Goal: Information Seeking & Learning: Learn about a topic

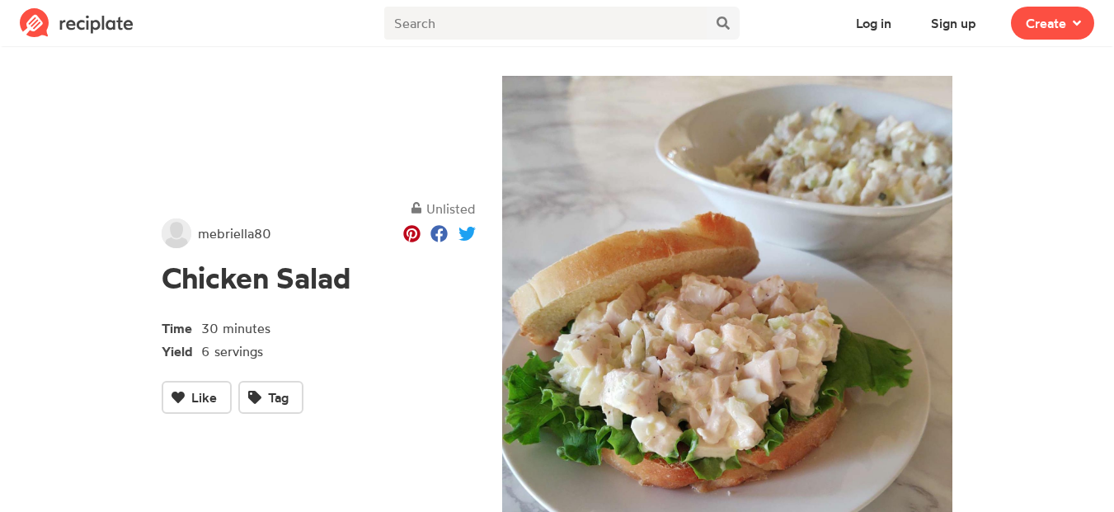
scroll to position [413, 0]
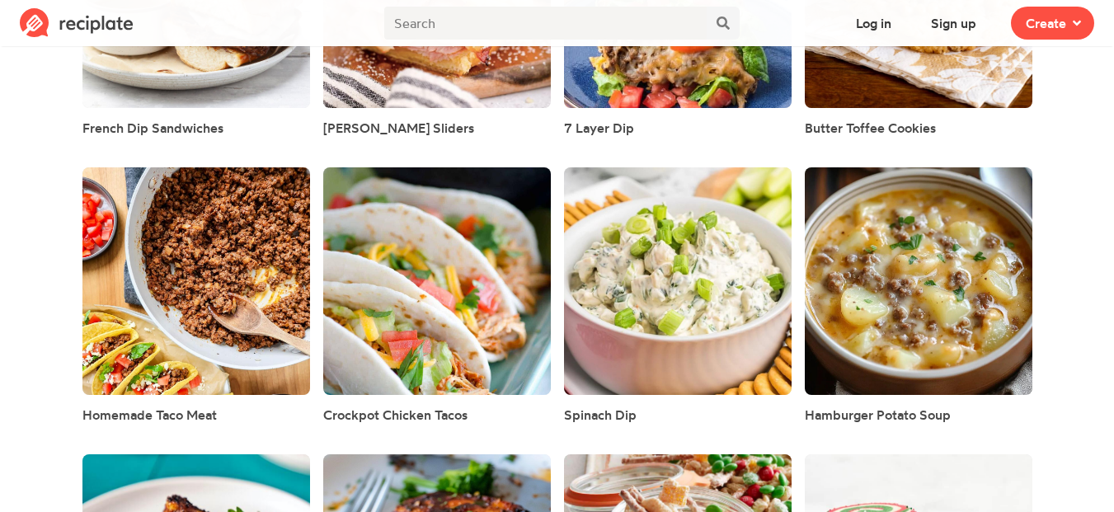
scroll to position [5198, 0]
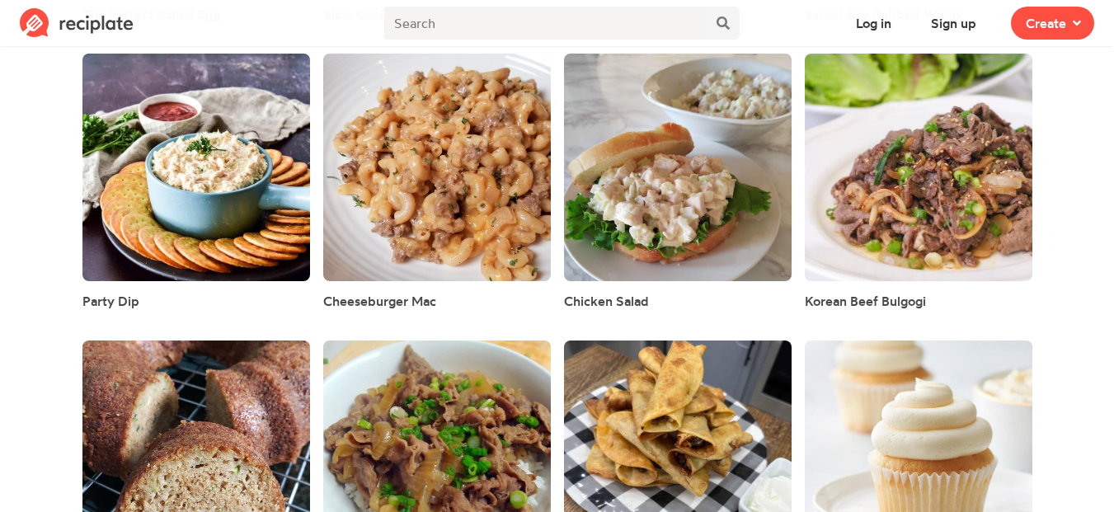
click at [52, 19] on img at bounding box center [77, 23] width 114 height 30
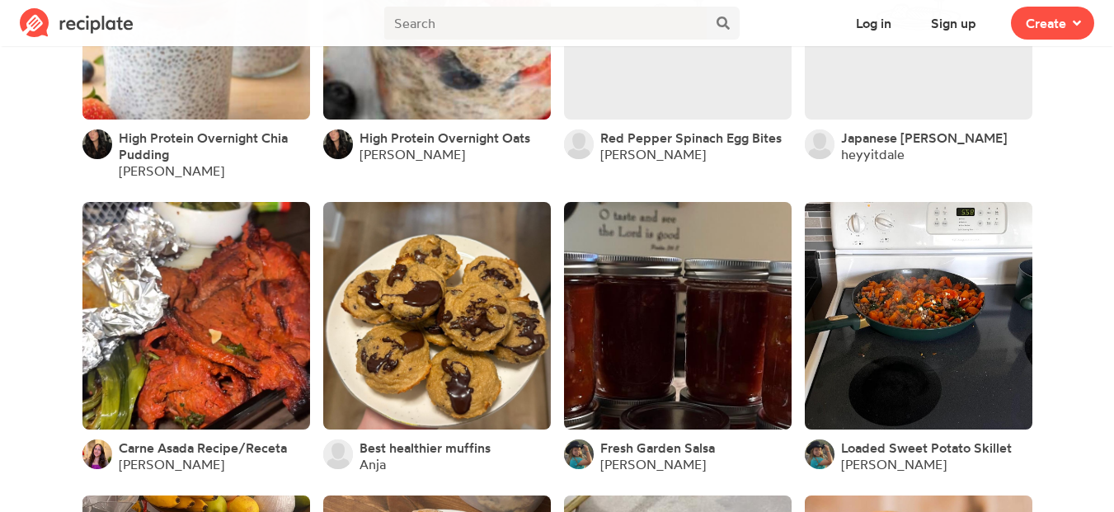
scroll to position [19101, 0]
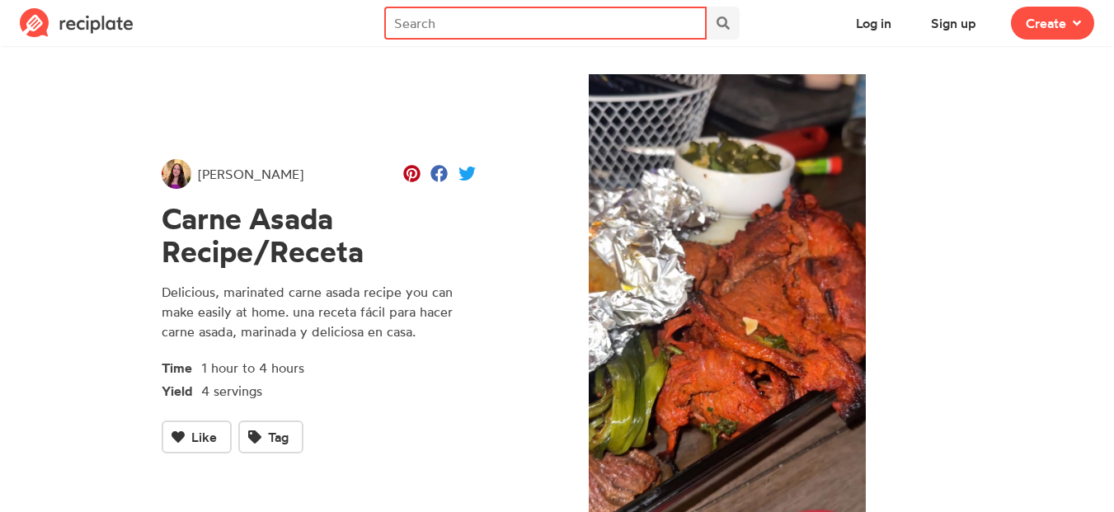
click at [515, 22] on input "text" at bounding box center [545, 23] width 322 height 33
type input "carne"
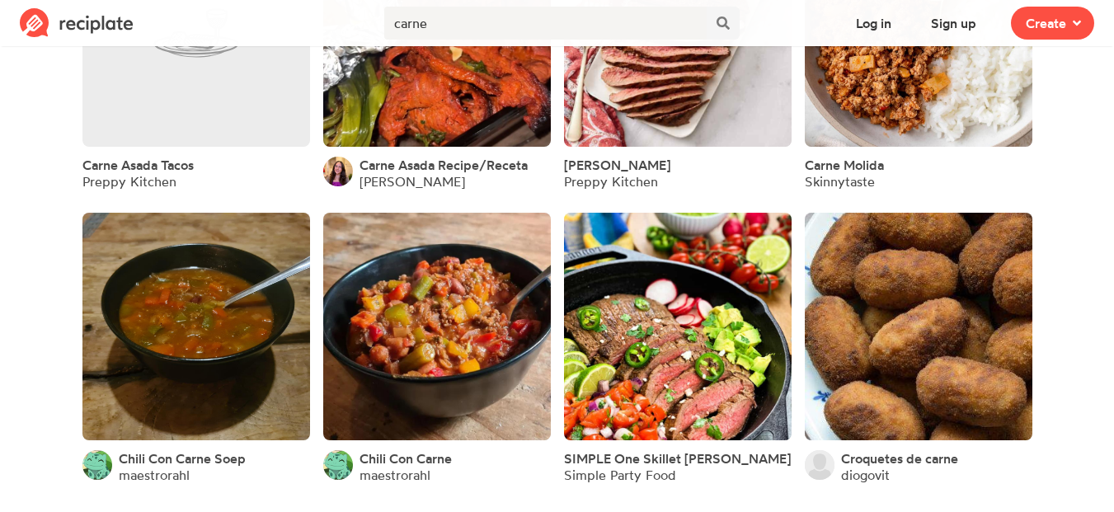
scroll to position [187, 0]
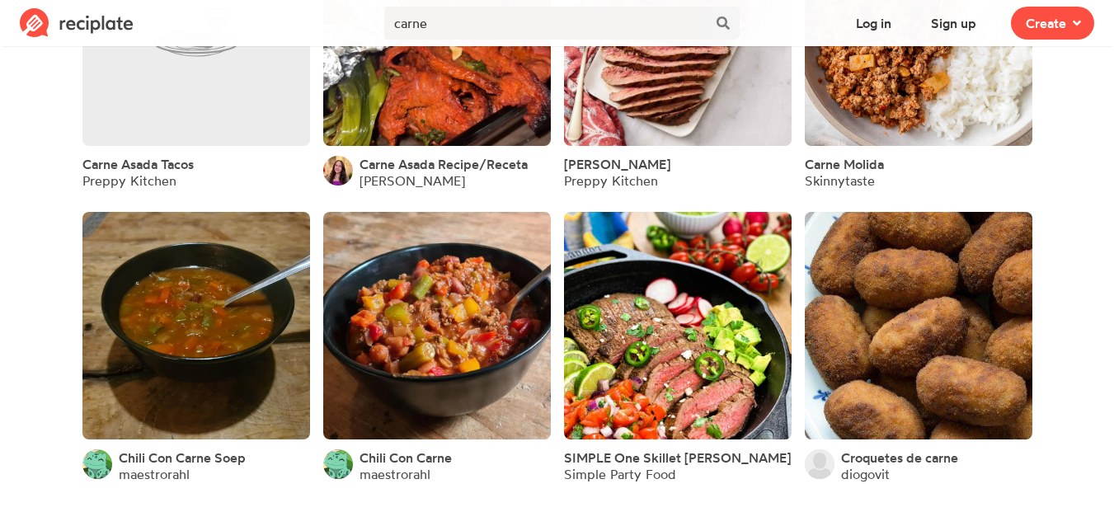
click at [624, 306] on link at bounding box center [678, 326] width 228 height 228
